Goal: Information Seeking & Learning: Learn about a topic

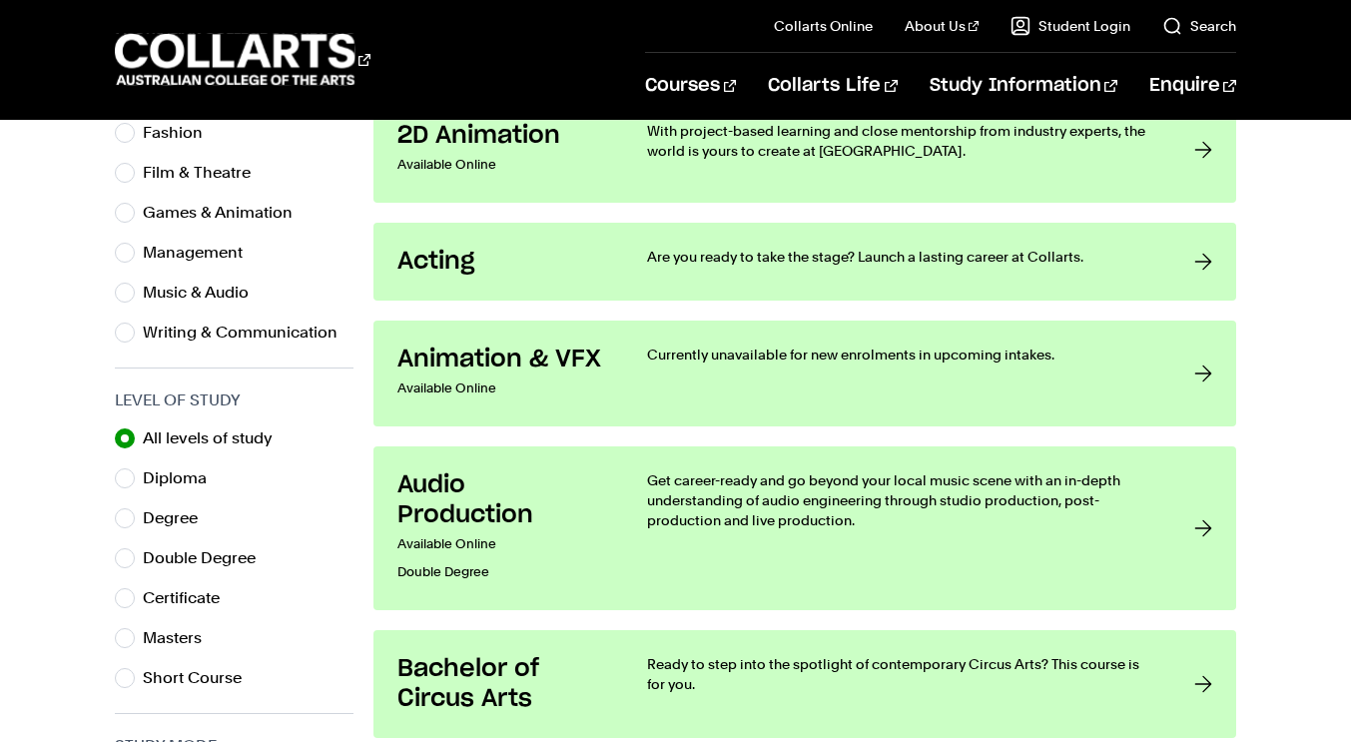
scroll to position [755, 0]
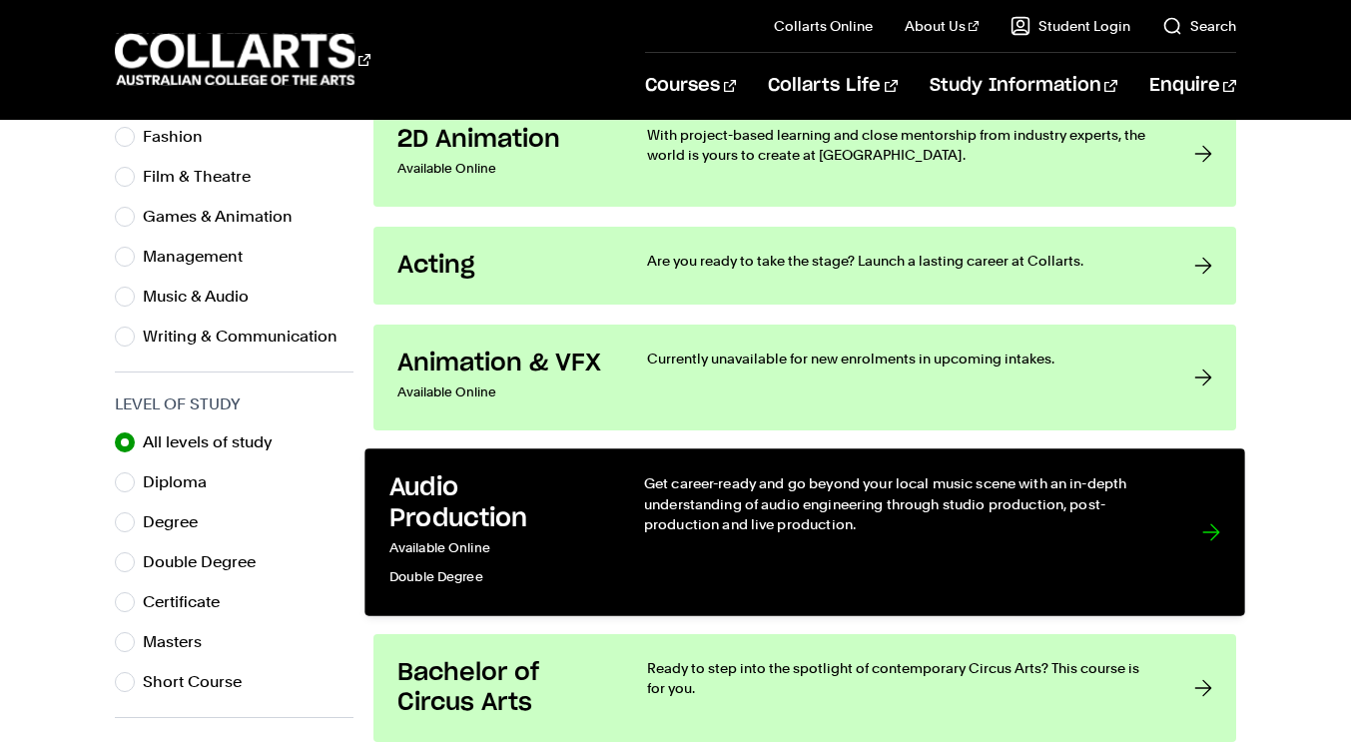
click at [1146, 506] on p "Get career-ready and go beyond your local music scene with an in-depth understa…" at bounding box center [902, 503] width 517 height 61
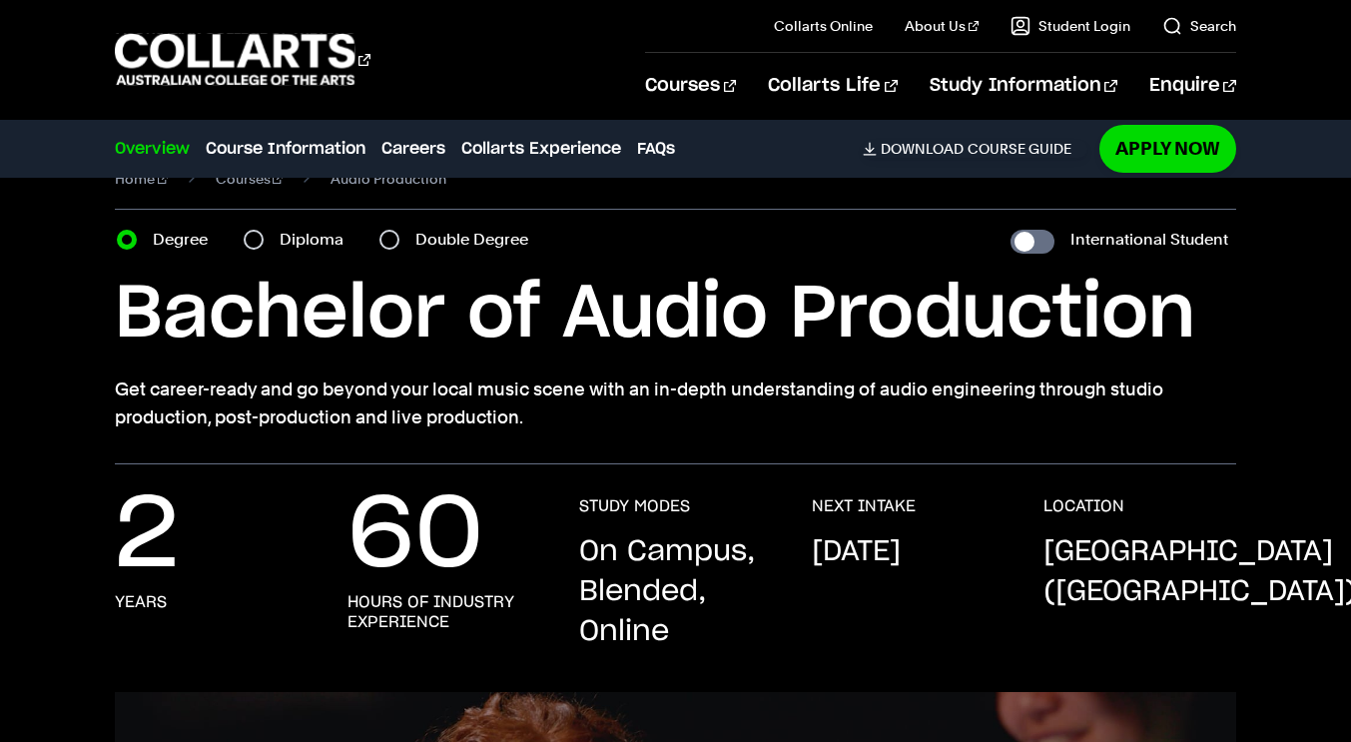
scroll to position [67, 0]
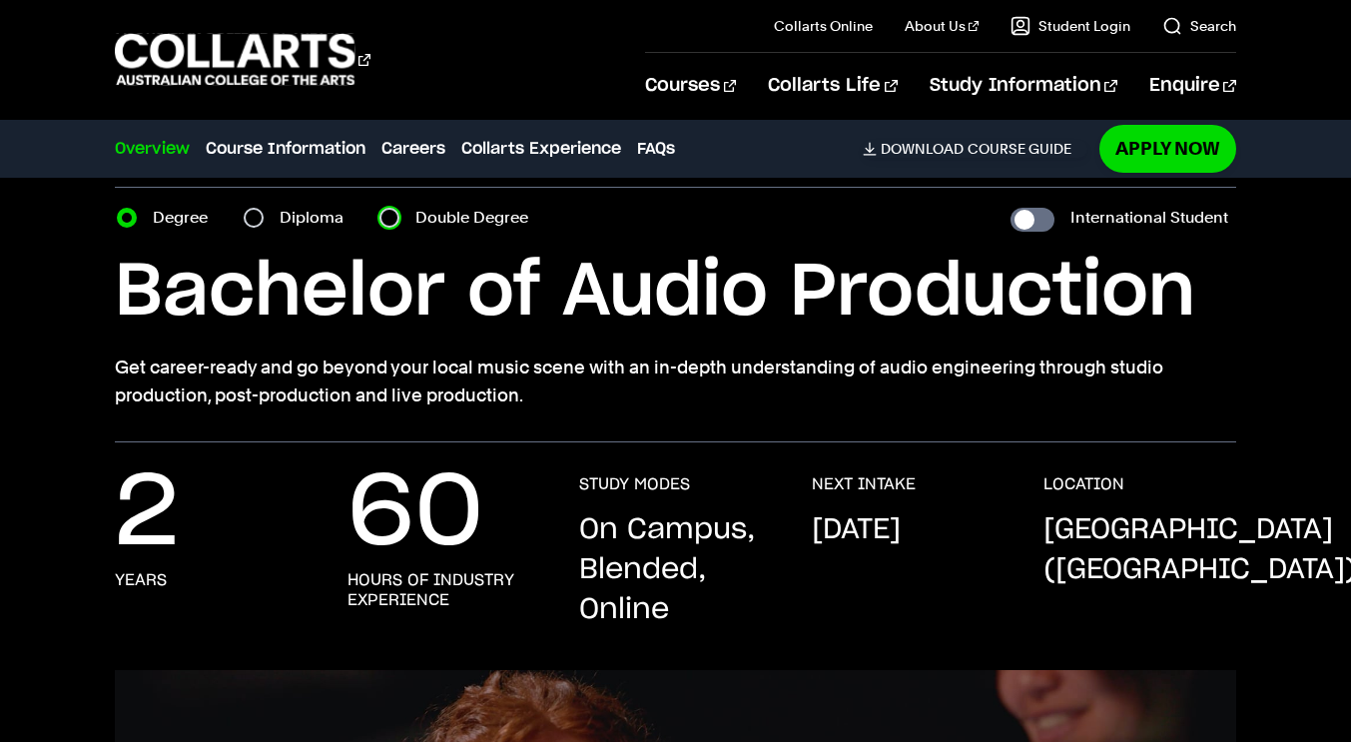
click at [390, 213] on input "Double Degree" at bounding box center [389, 218] width 20 height 20
radio input "true"
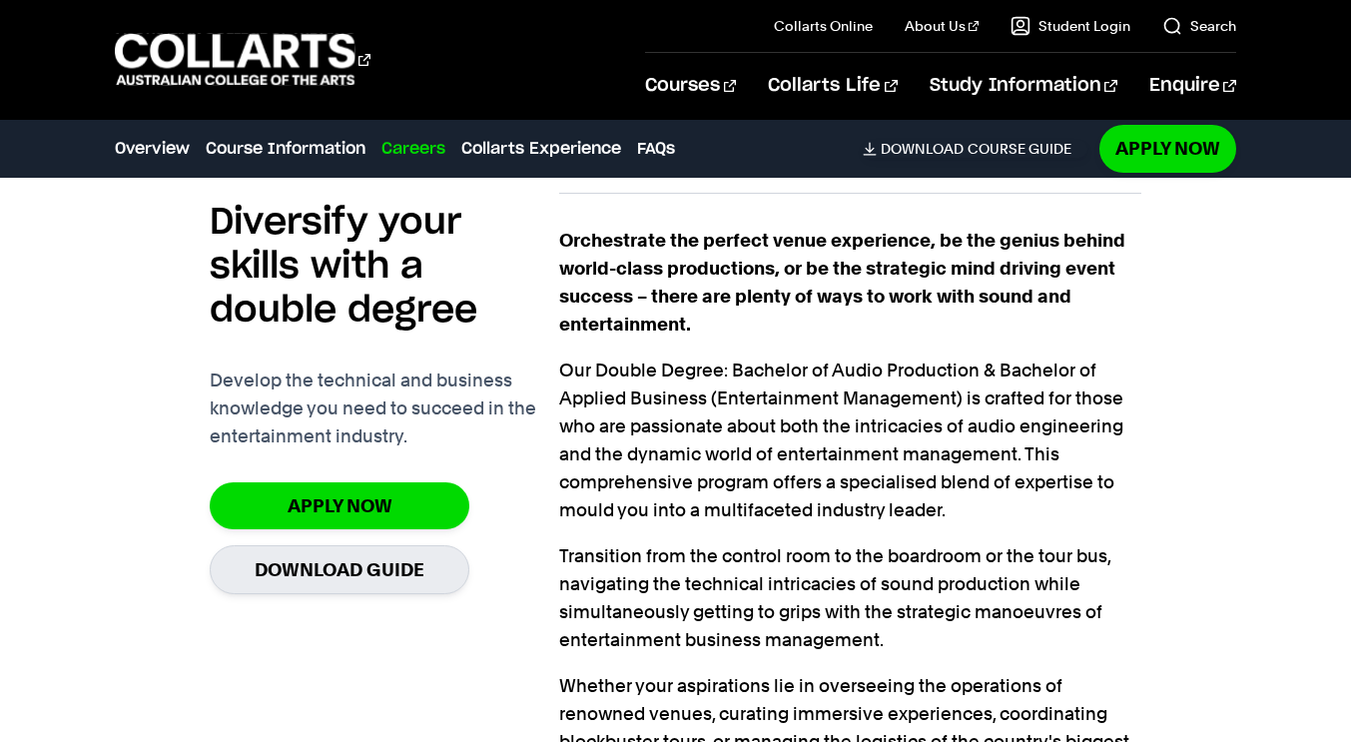
scroll to position [1528, 0]
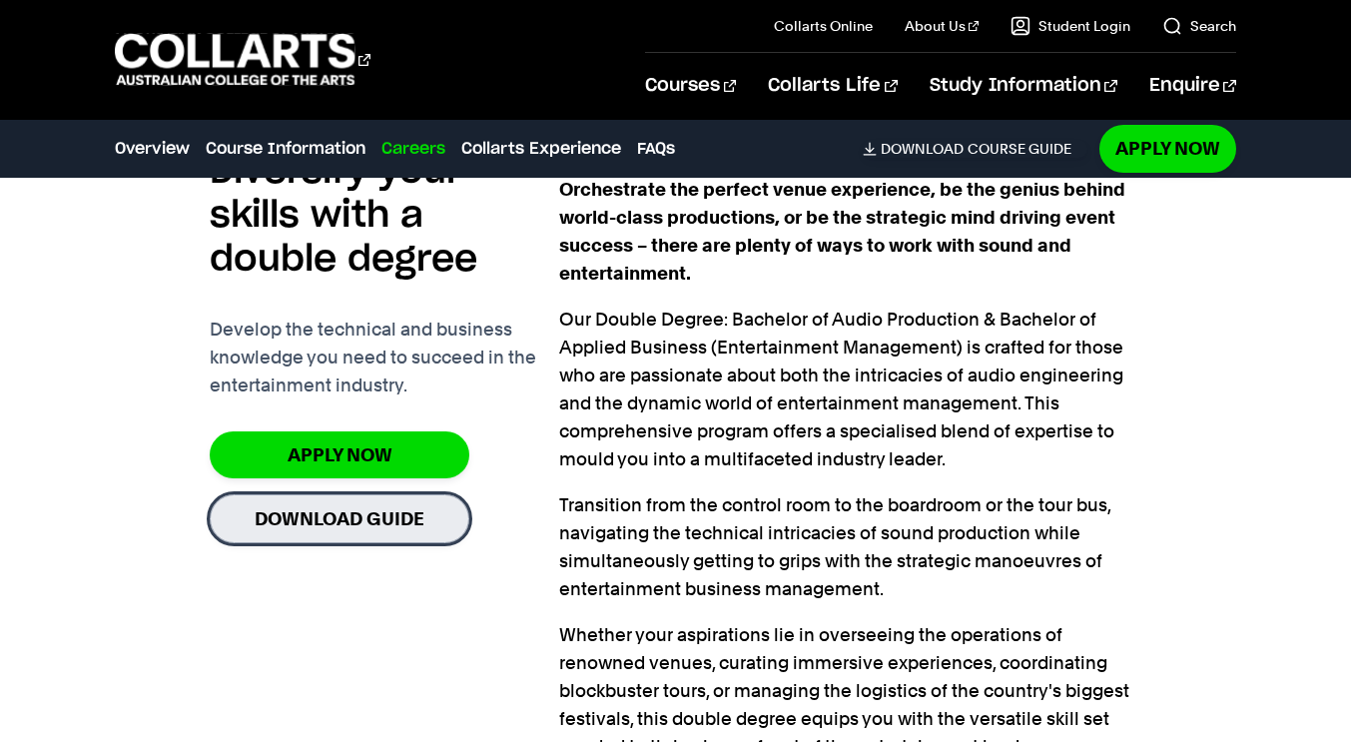
click at [383, 525] on link "Download Guide" at bounding box center [340, 518] width 260 height 49
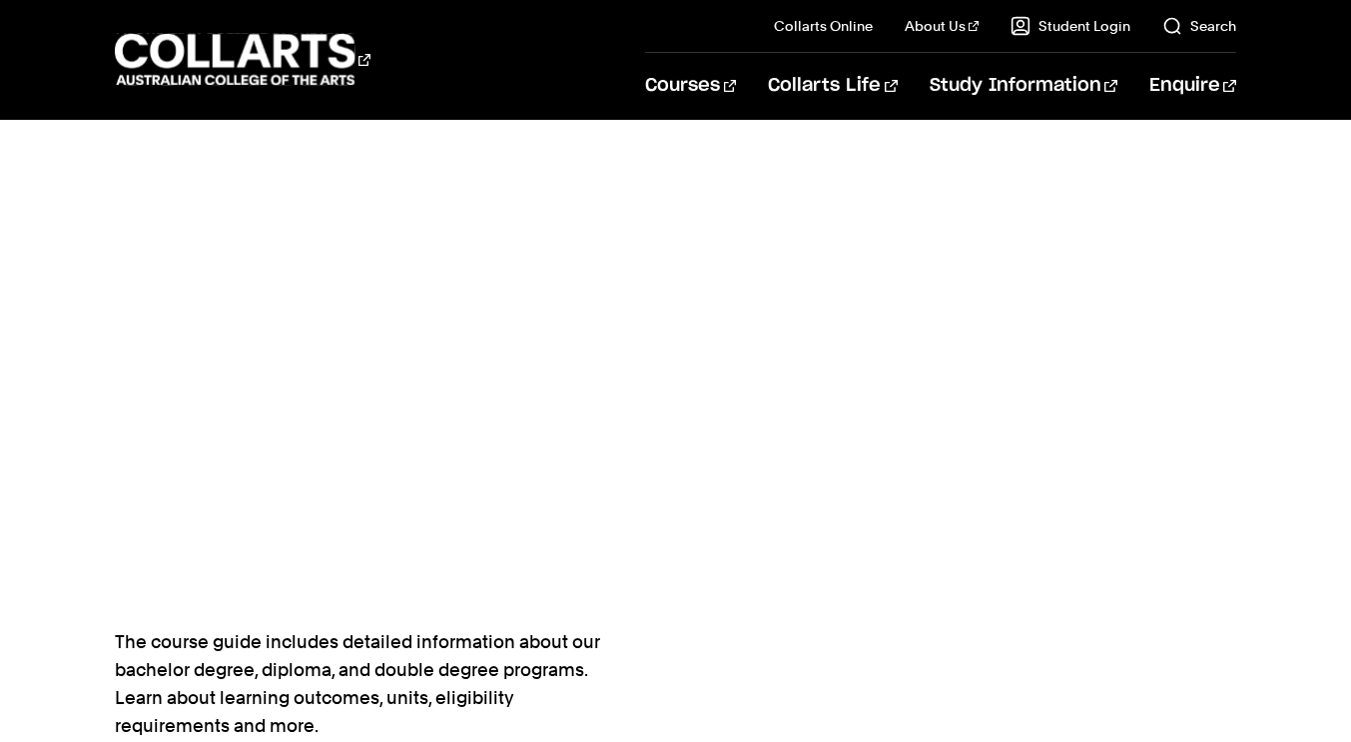
scroll to position [835, 0]
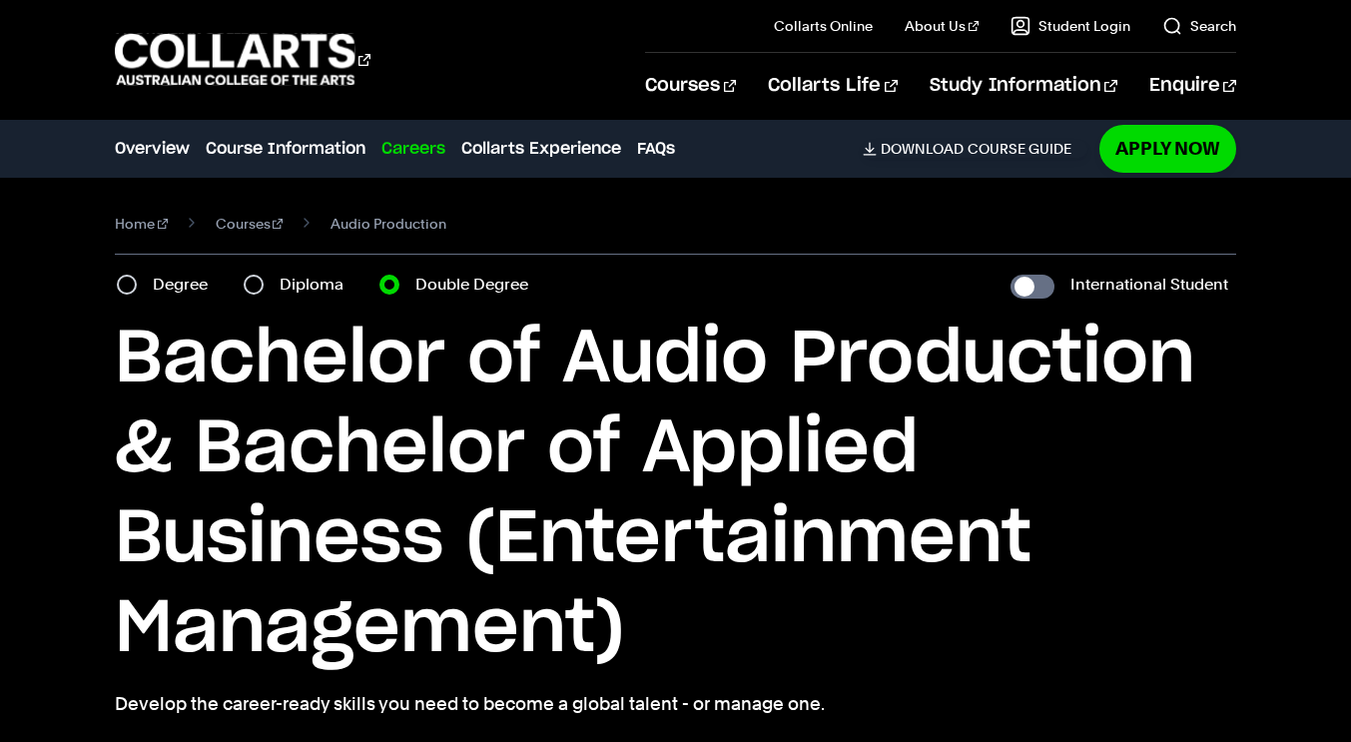
click at [151, 285] on div "Degree" at bounding box center [168, 285] width 103 height 28
click at [133, 288] on input "Degree" at bounding box center [127, 285] width 20 height 20
radio input "true"
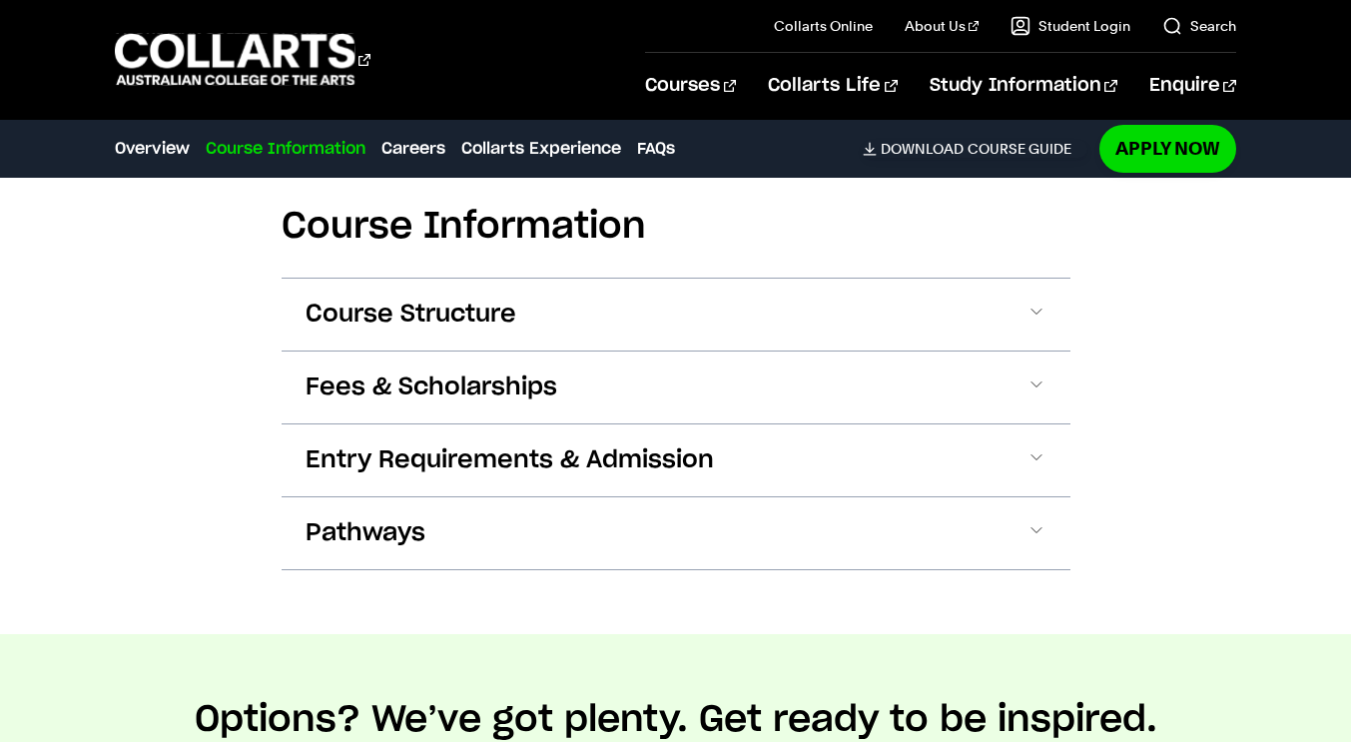
scroll to position [2015, 0]
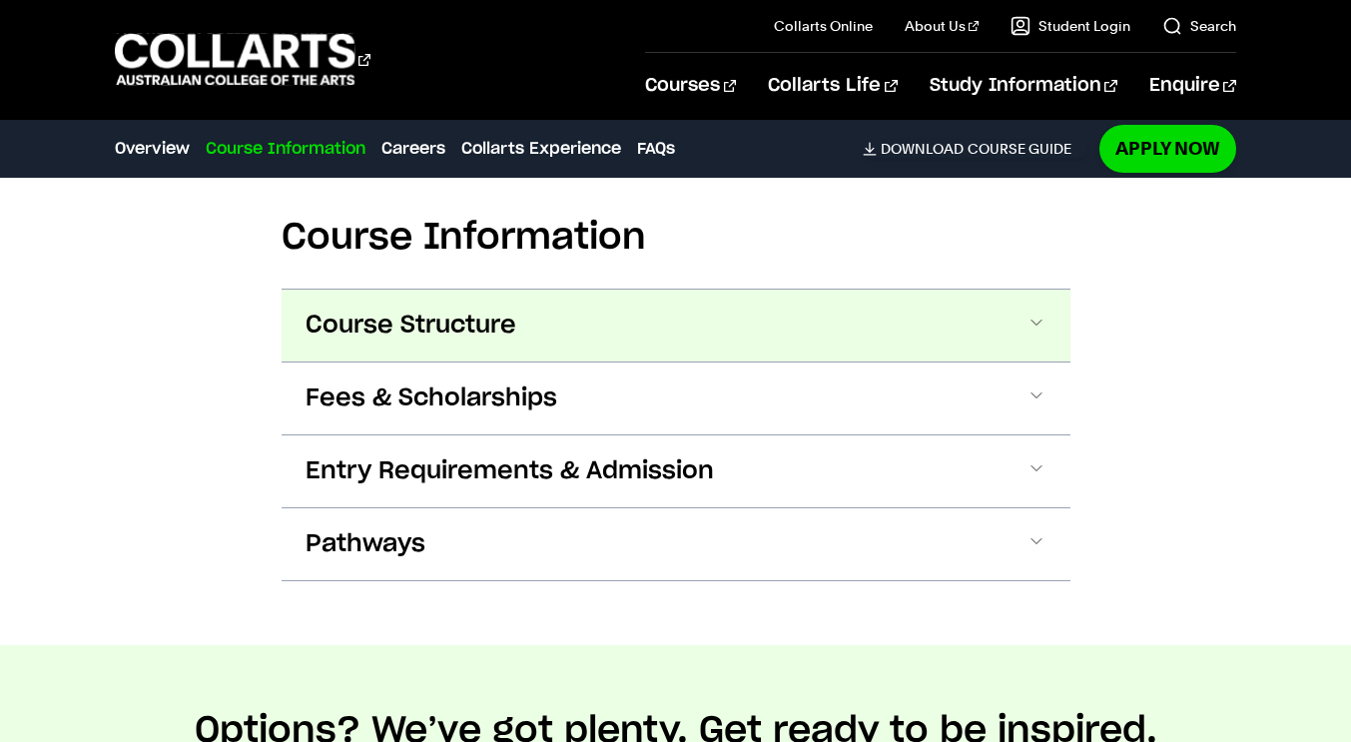
click at [1048, 321] on button "Course Structure" at bounding box center [676, 326] width 789 height 72
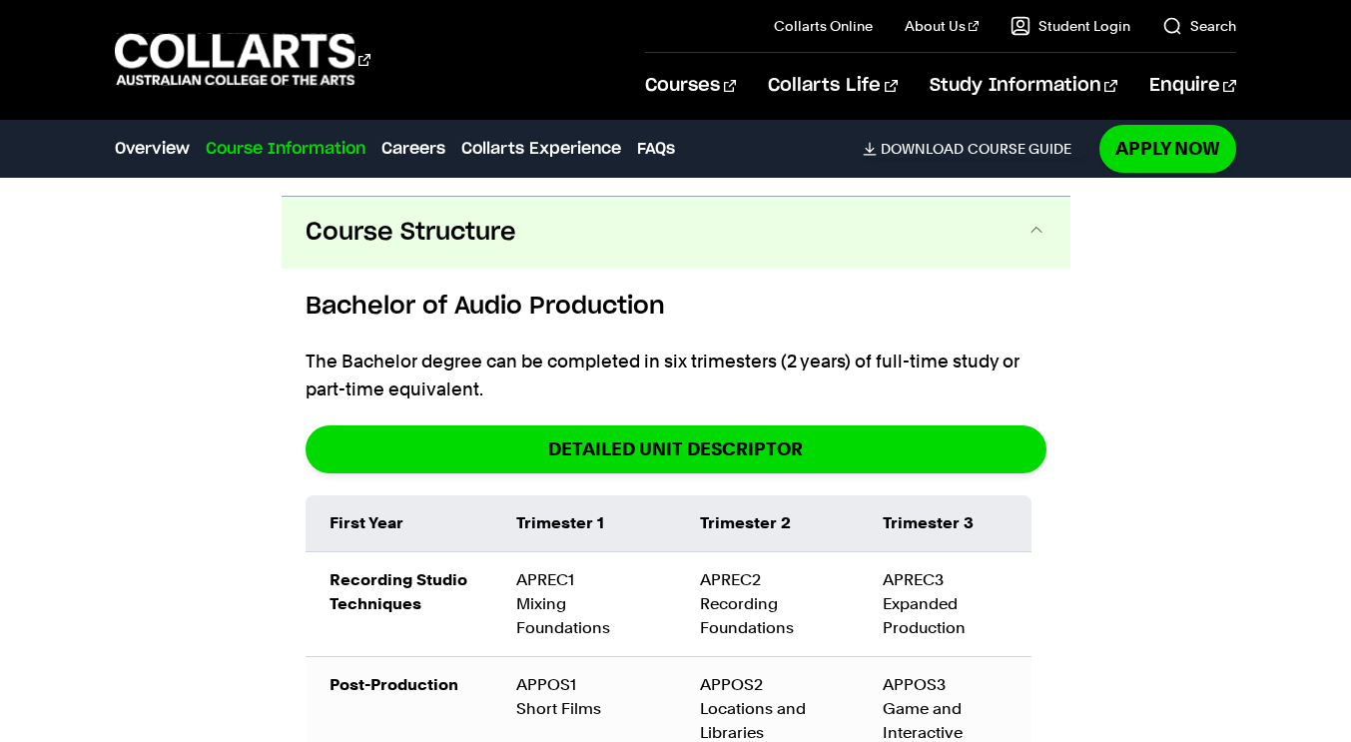
scroll to position [2125, 0]
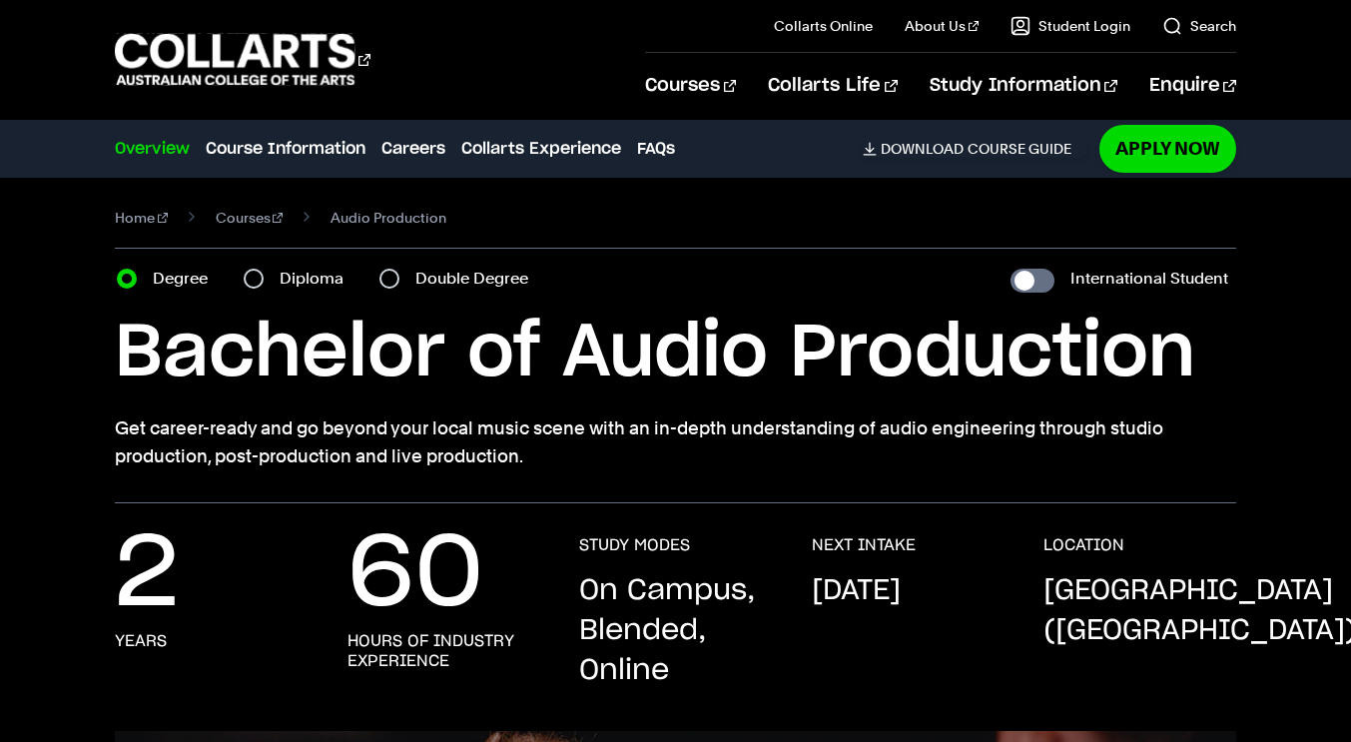
scroll to position [0, 0]
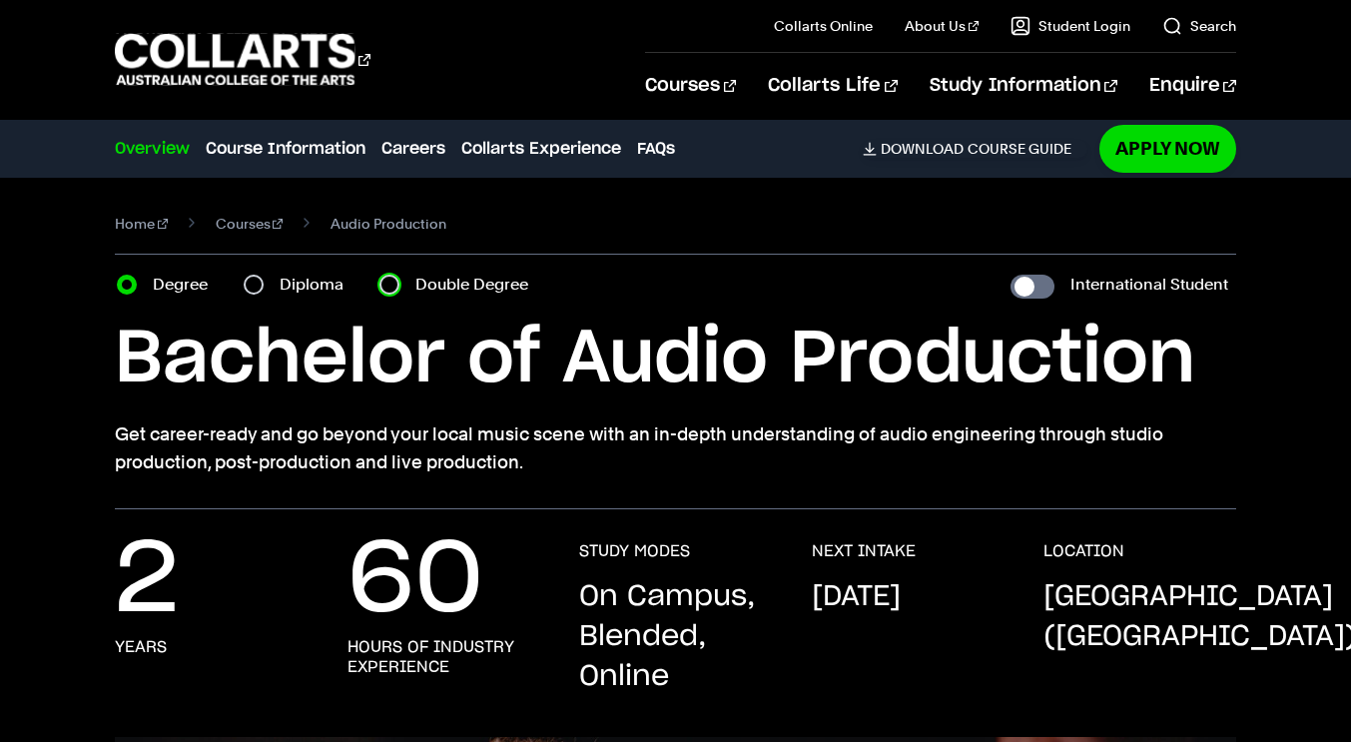
click at [397, 289] on input "Double Degree" at bounding box center [389, 285] width 20 height 20
radio input "true"
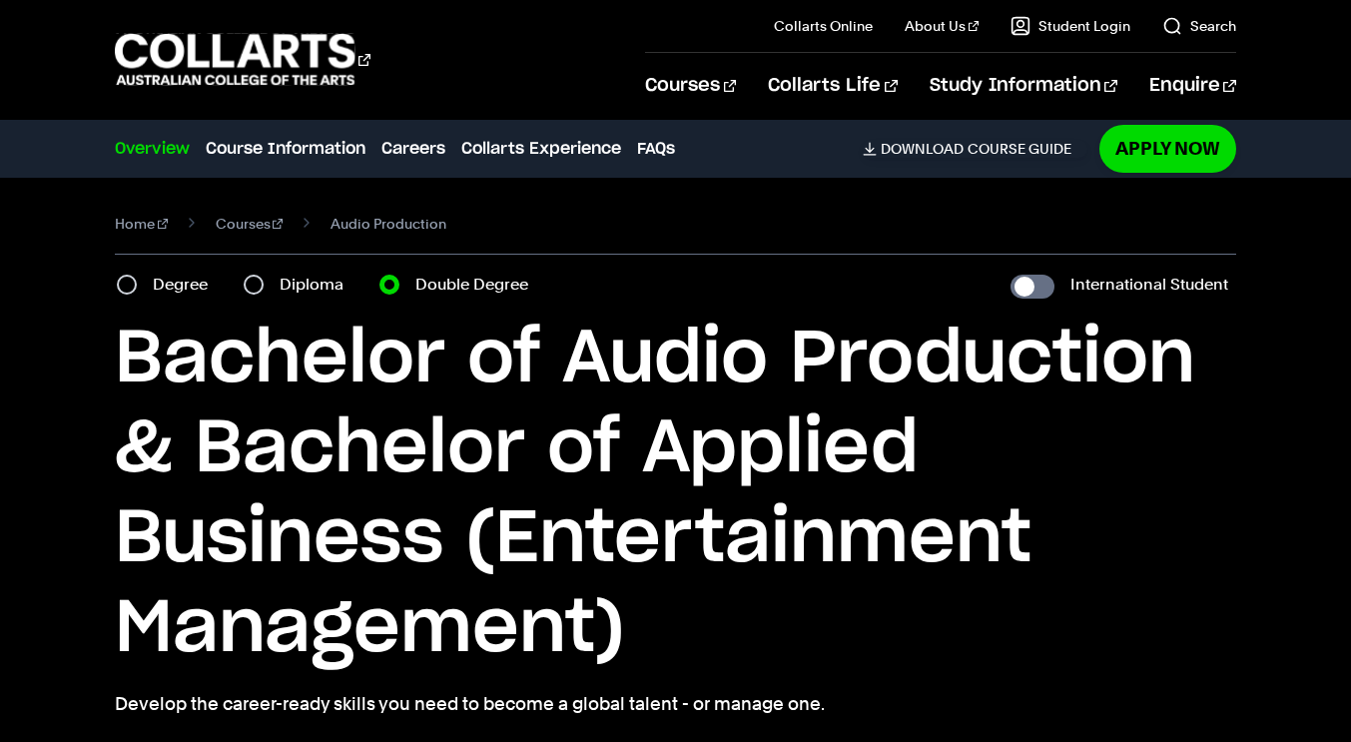
click at [1266, 504] on div "Home Courses Audio Production Course variant Degree Diploma Double Degree Inter…" at bounding box center [675, 464] width 1351 height 573
click at [245, 221] on link "Courses" at bounding box center [250, 224] width 68 height 28
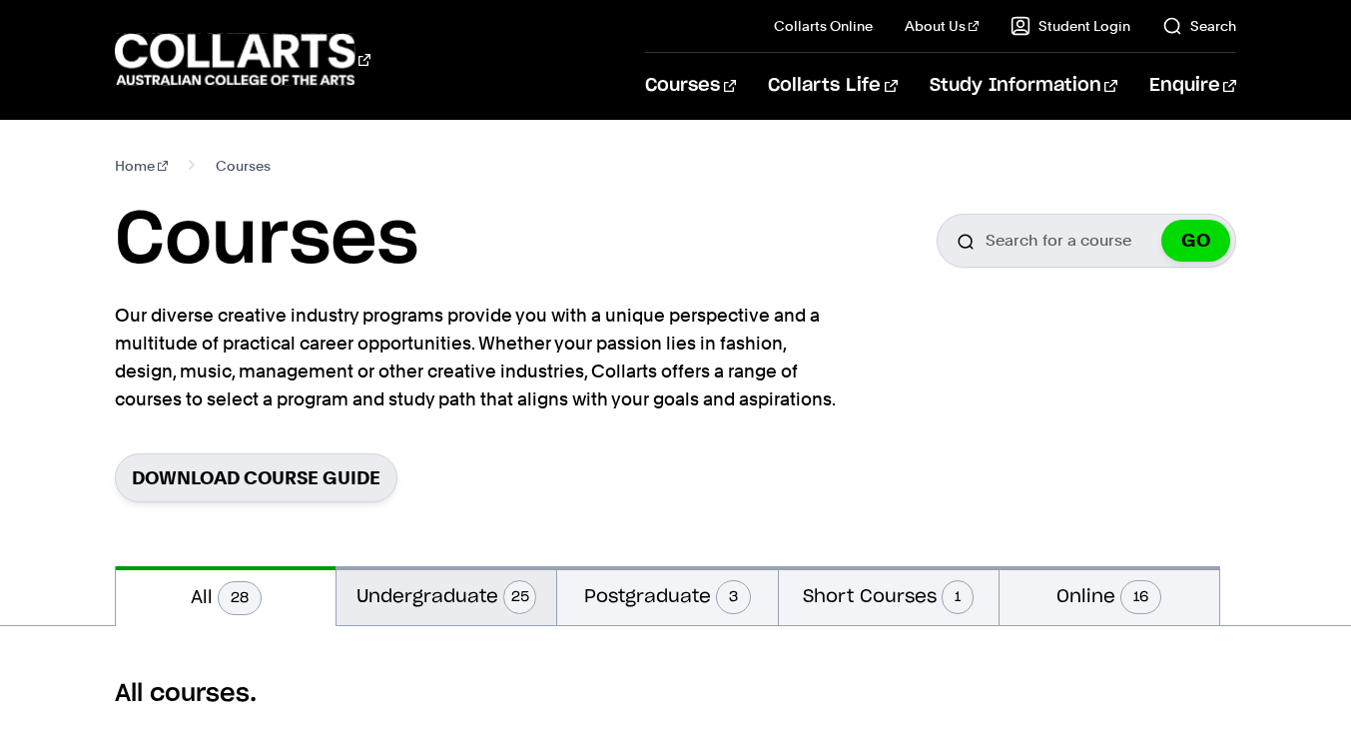
click at [490, 593] on button "Undergraduate 25" at bounding box center [446, 595] width 220 height 59
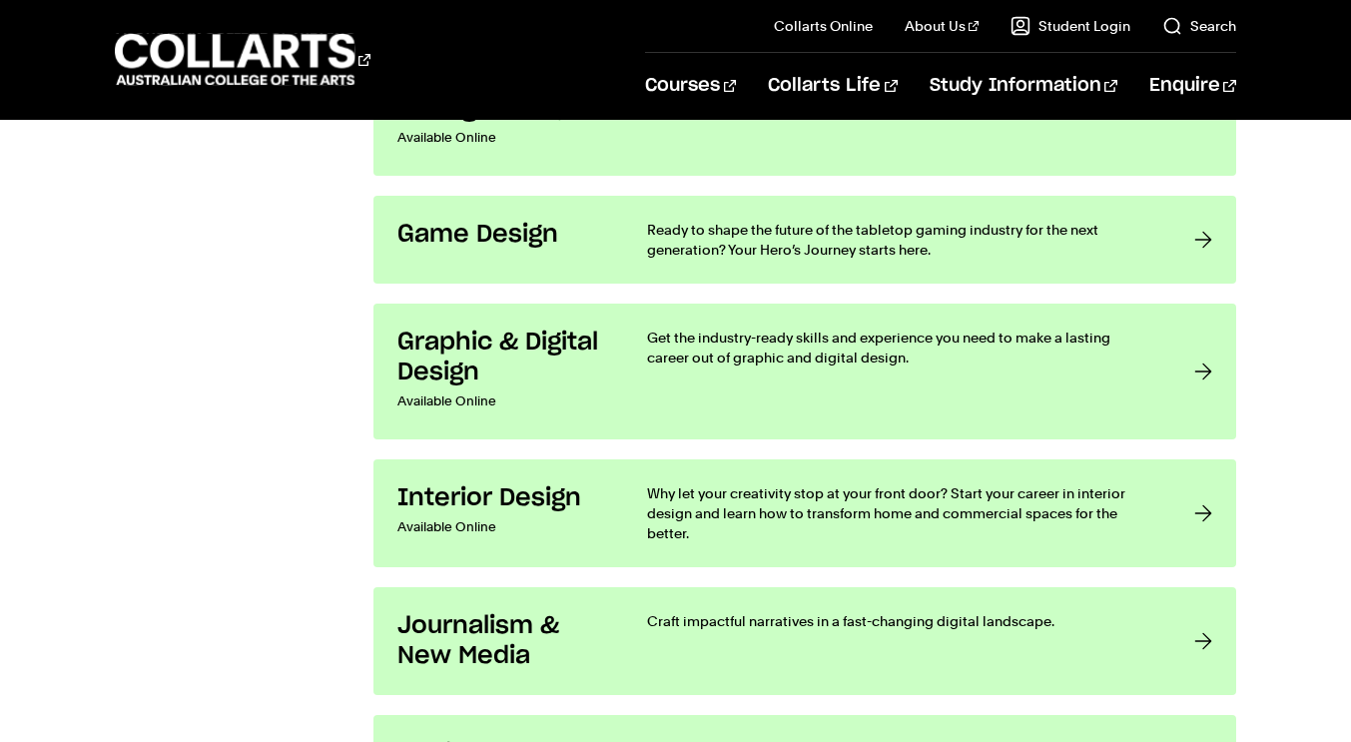
scroll to position [1603, 0]
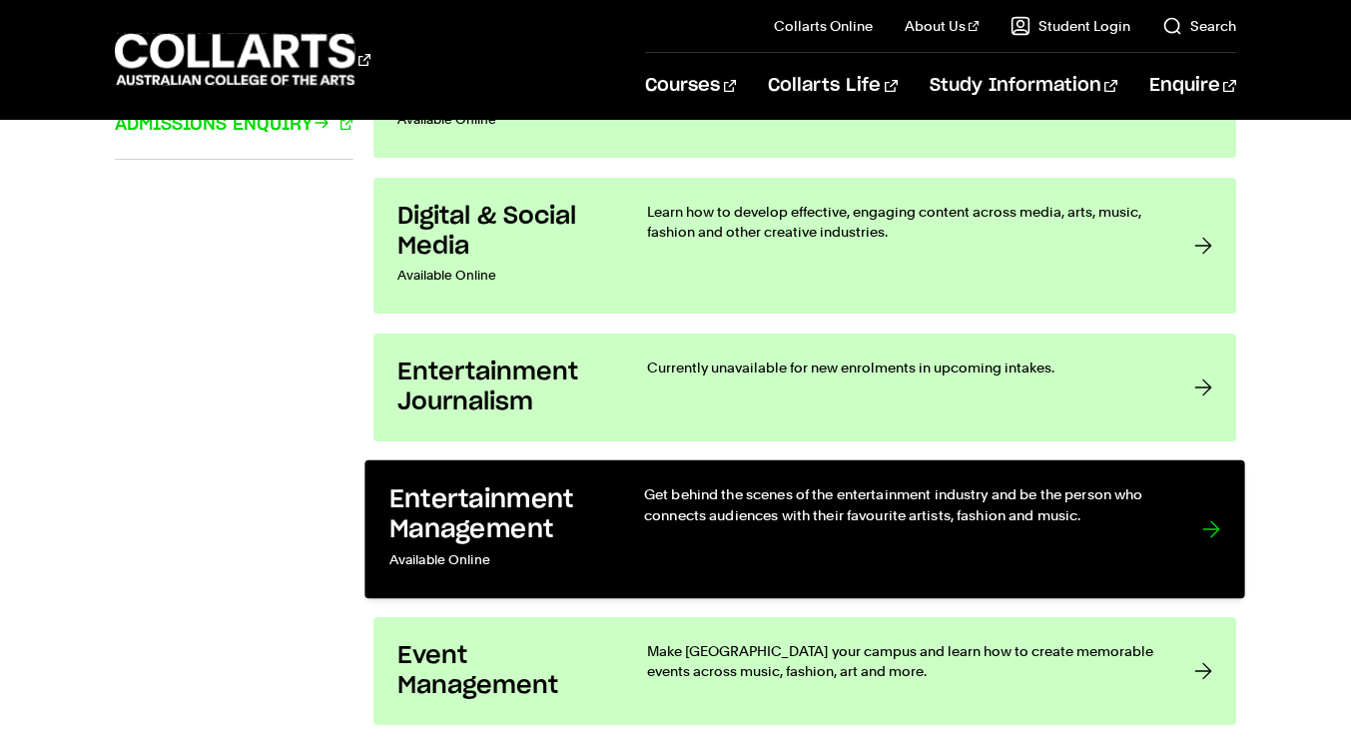
click at [1158, 523] on p "Get behind the scenes of the entertainment industry and be the person who conne…" at bounding box center [902, 504] width 517 height 41
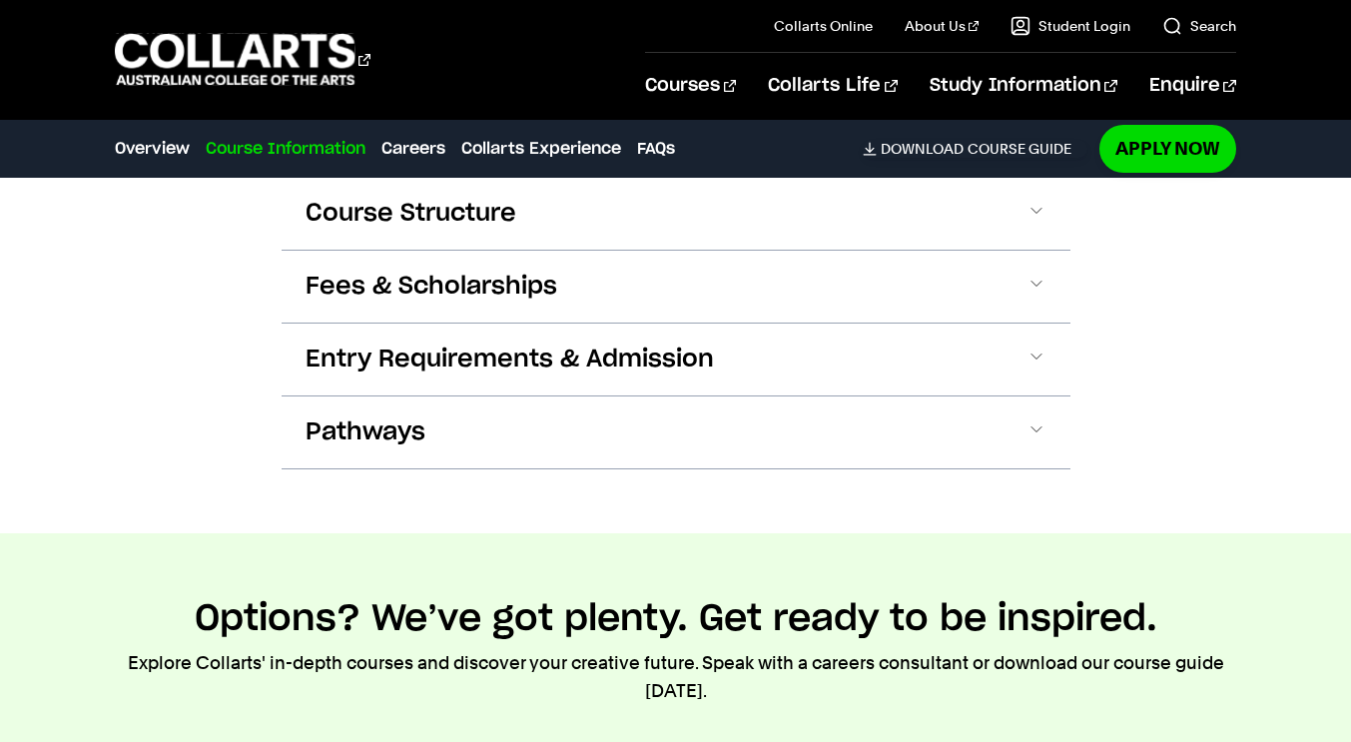
scroll to position [2946, 0]
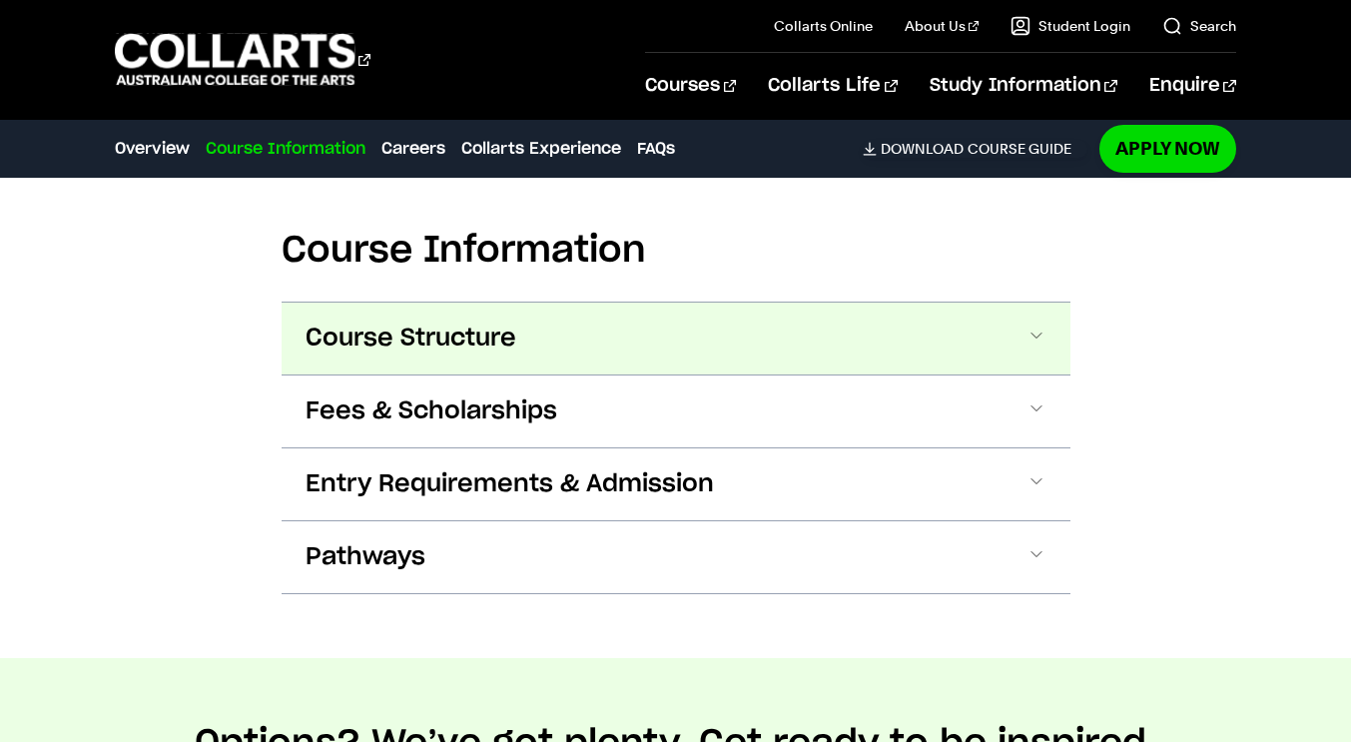
click at [1045, 303] on button "Course Structure" at bounding box center [676, 339] width 789 height 72
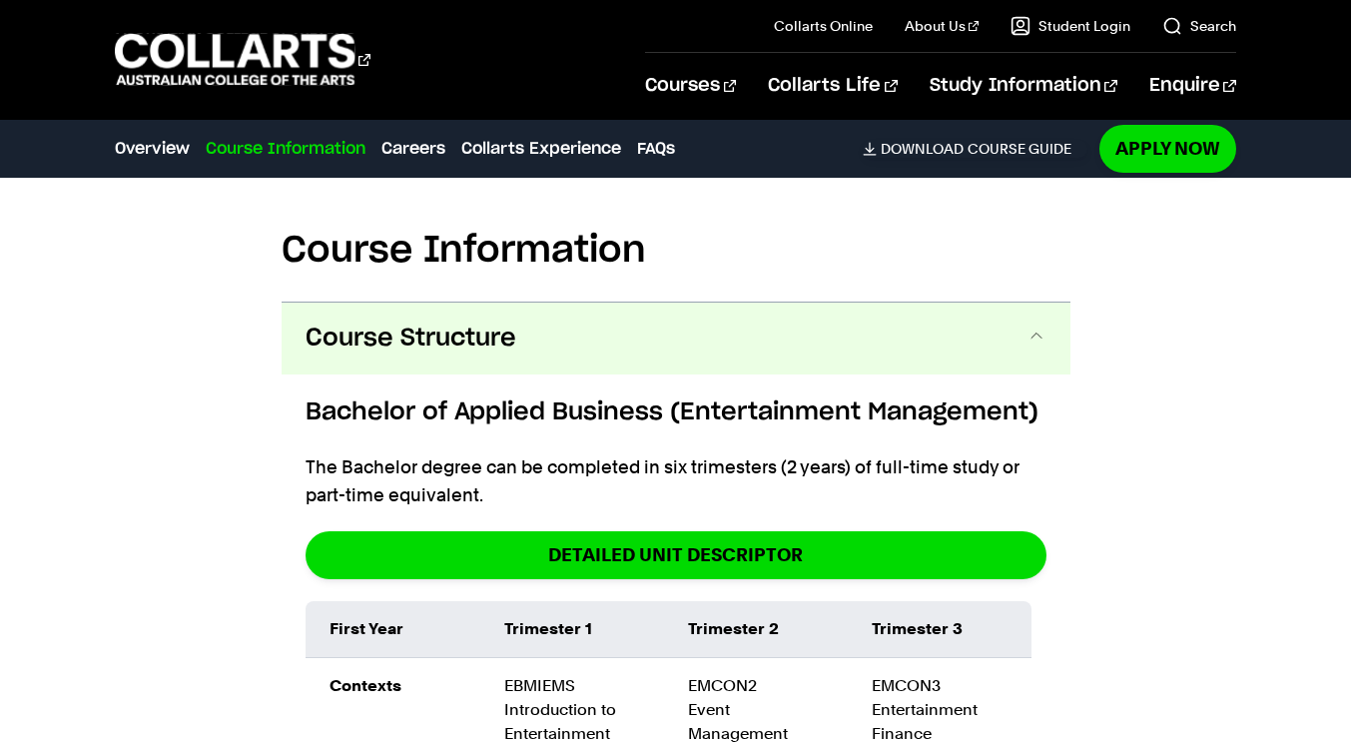
scroll to position [3041, 0]
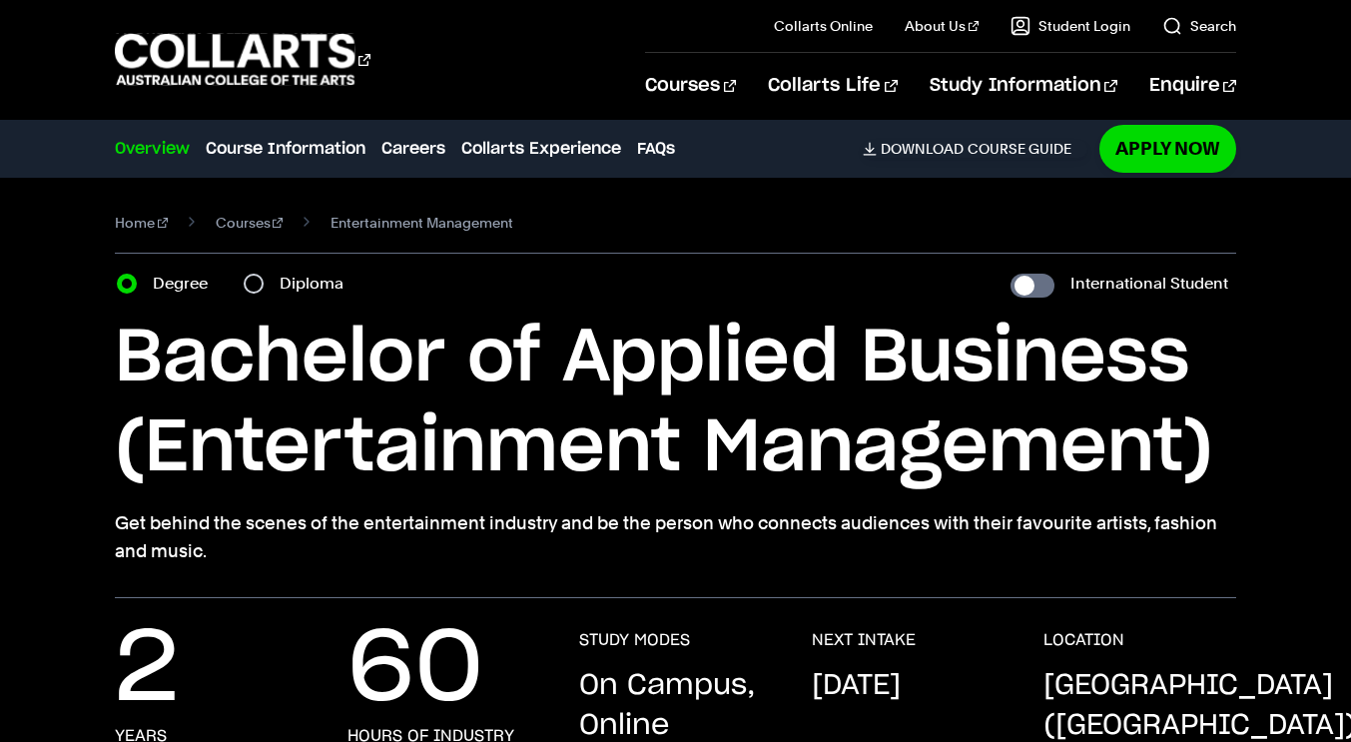
scroll to position [0, 0]
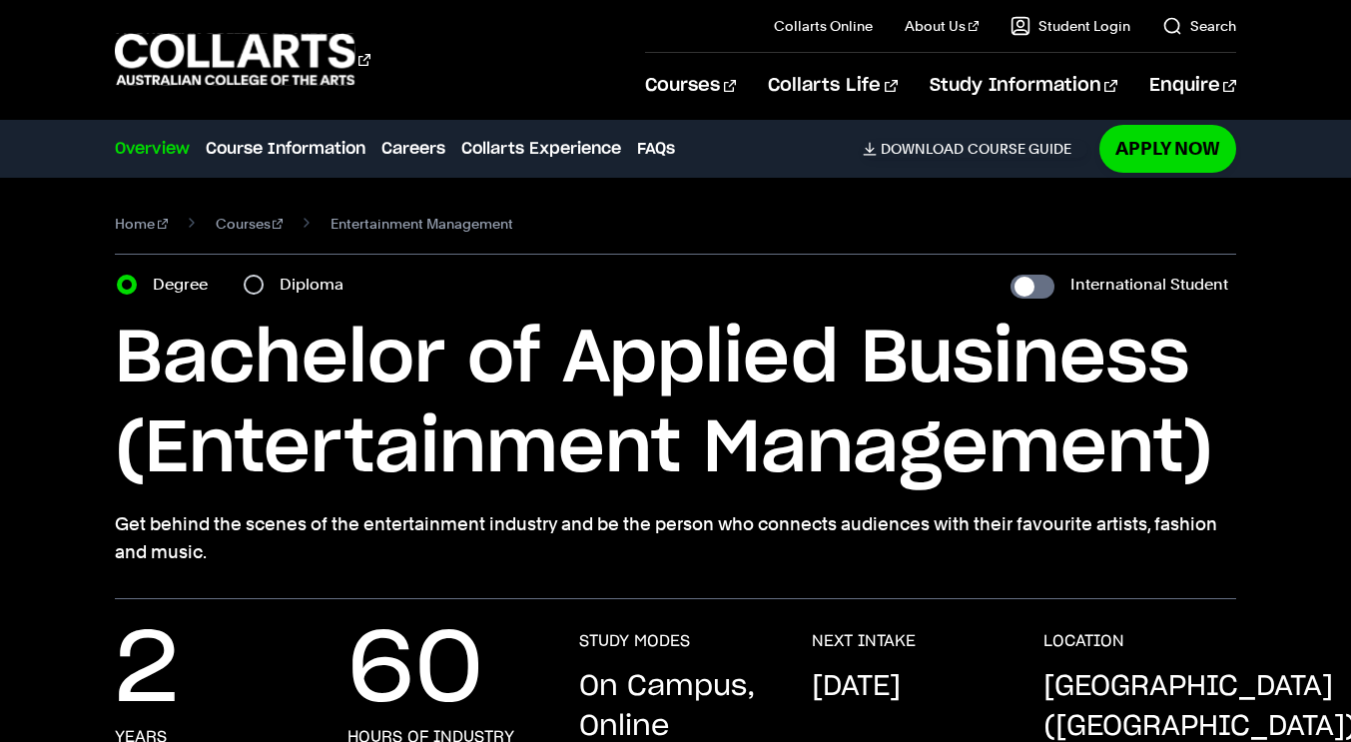
click at [1332, 261] on div "Home Courses Entertainment Management Course variant Degree Diploma Internation…" at bounding box center [675, 388] width 1351 height 421
